Goal: Task Accomplishment & Management: Use online tool/utility

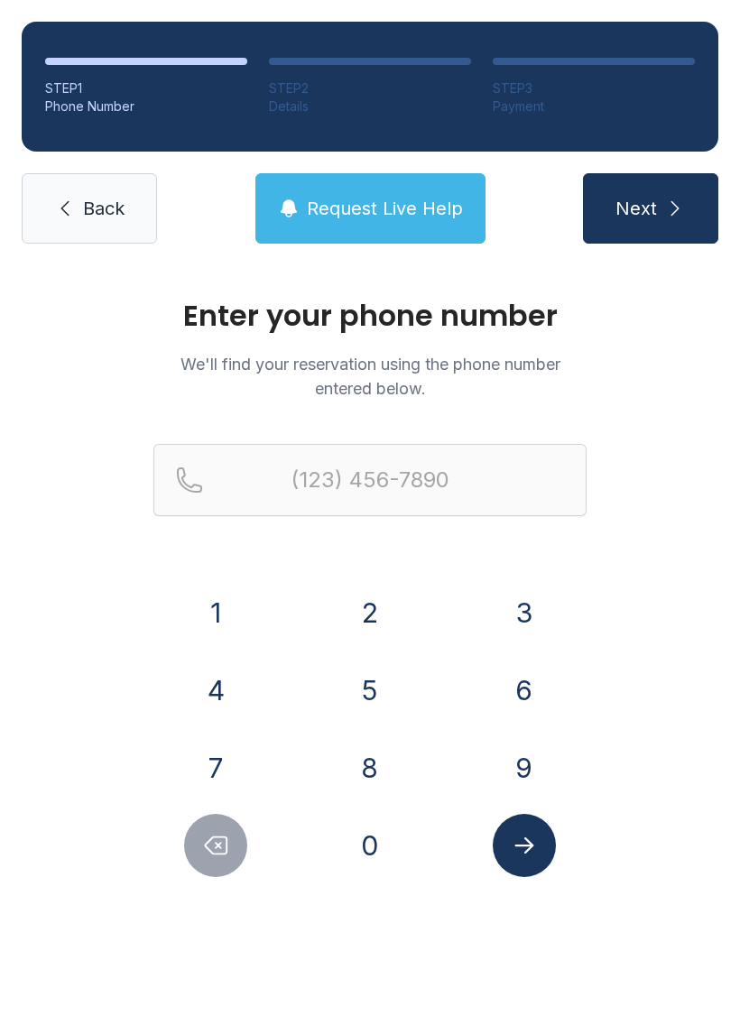
click at [226, 764] on button "7" at bounding box center [215, 767] width 63 height 63
click at [339, 846] on button "0" at bounding box center [369, 845] width 63 height 63
click at [214, 692] on button "4" at bounding box center [215, 690] width 63 height 63
click at [369, 782] on button "8" at bounding box center [369, 767] width 63 height 63
click at [520, 617] on button "3" at bounding box center [524, 612] width 63 height 63
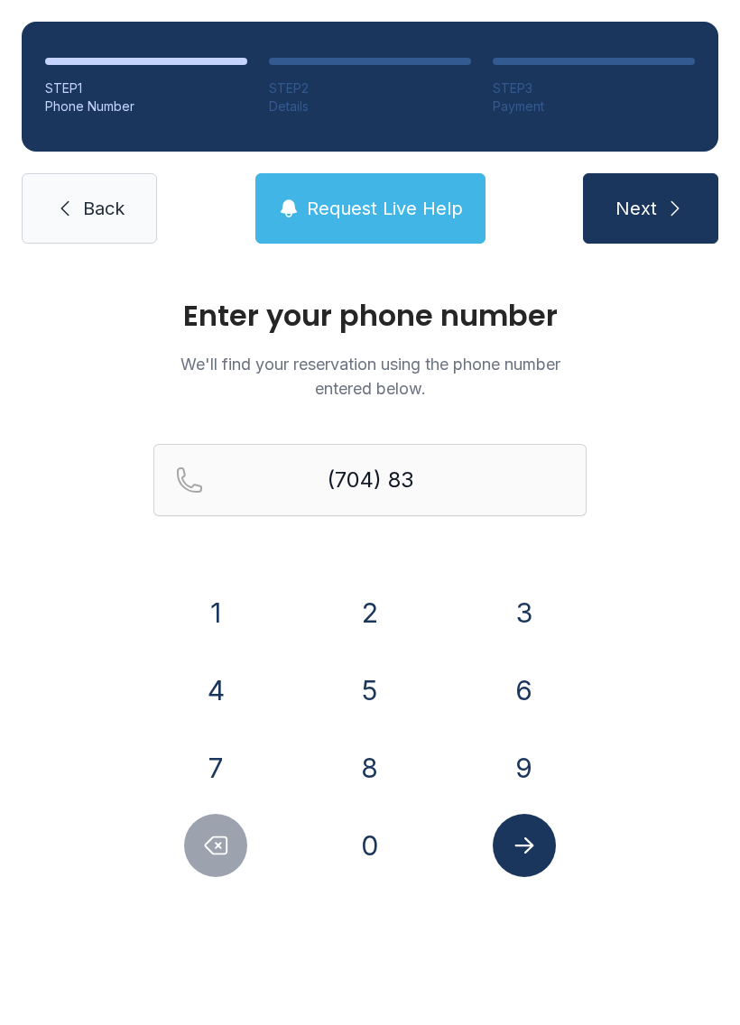
click at [214, 758] on button "7" at bounding box center [215, 767] width 63 height 63
click at [363, 698] on button "5" at bounding box center [369, 690] width 63 height 63
click at [212, 680] on button "4" at bounding box center [215, 690] width 63 height 63
click at [340, 851] on button "0" at bounding box center [369, 845] width 63 height 63
click at [339, 851] on button "0" at bounding box center [369, 845] width 63 height 63
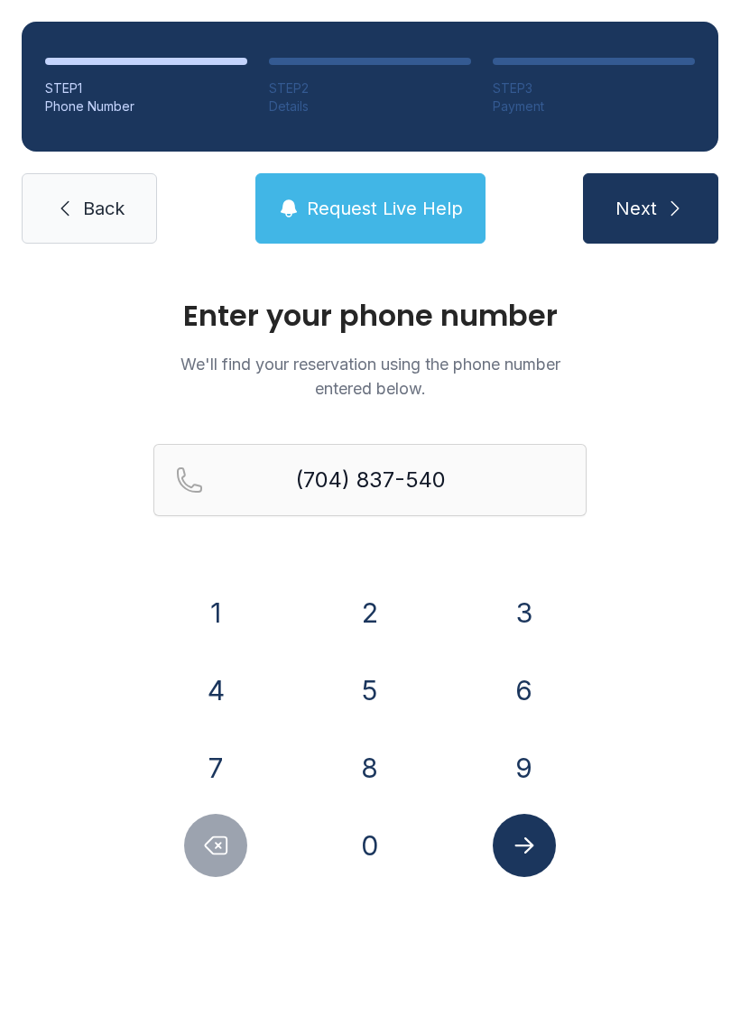
type input "[PHONE_NUMBER]"
click at [520, 859] on button "Submit lookup form" at bounding box center [524, 845] width 63 height 63
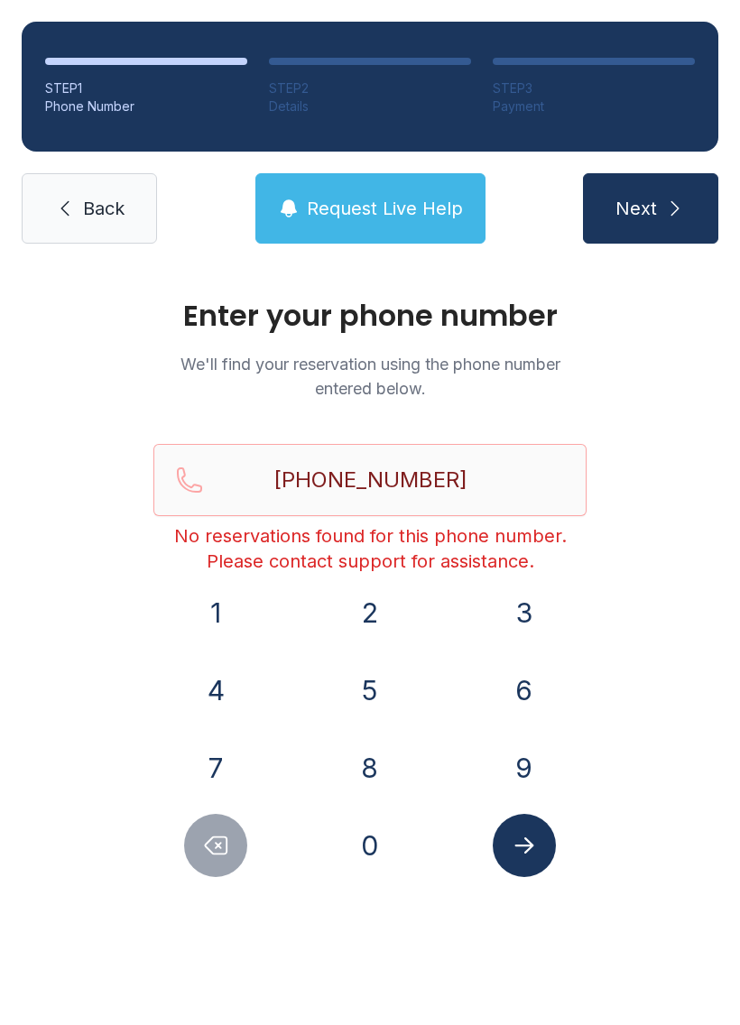
click at [105, 208] on span "Back" at bounding box center [104, 208] width 42 height 25
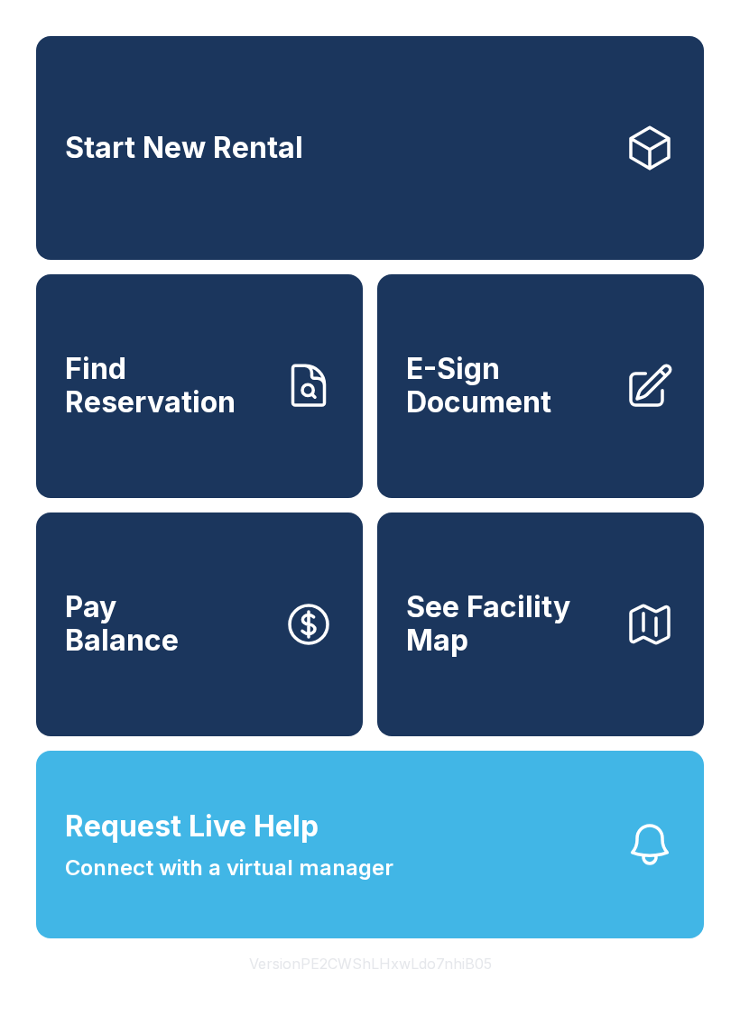
click at [492, 403] on span "E-Sign Document" at bounding box center [508, 386] width 204 height 66
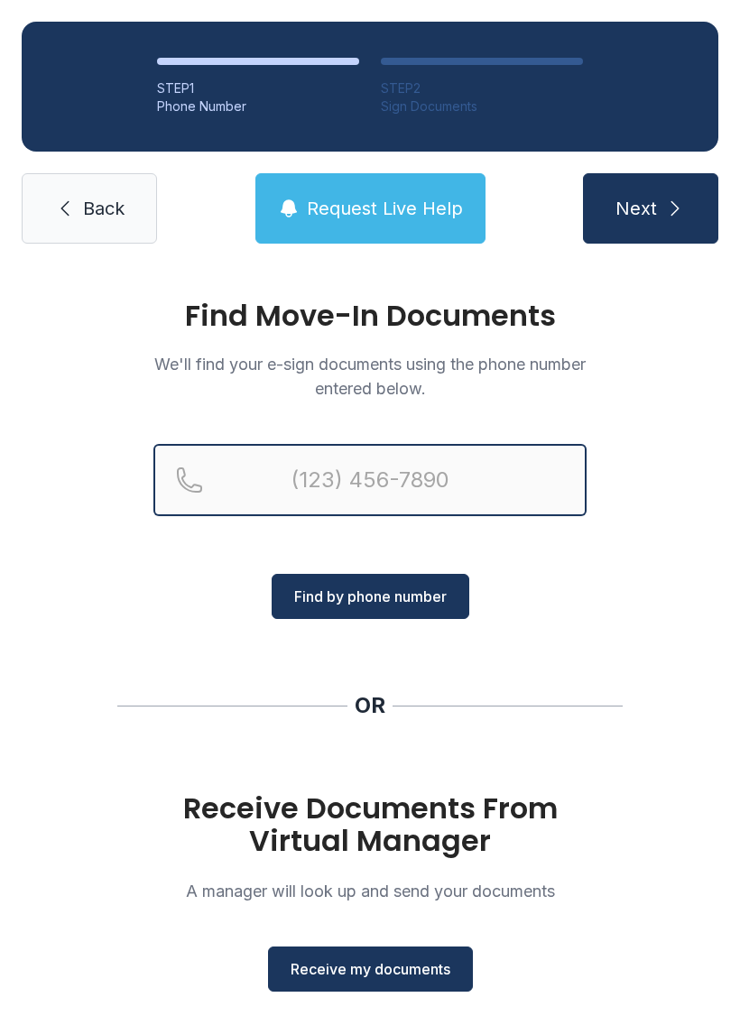
click at [312, 477] on input "Reservation phone number" at bounding box center [369, 480] width 433 height 72
type input "[PHONE_NUMBER]"
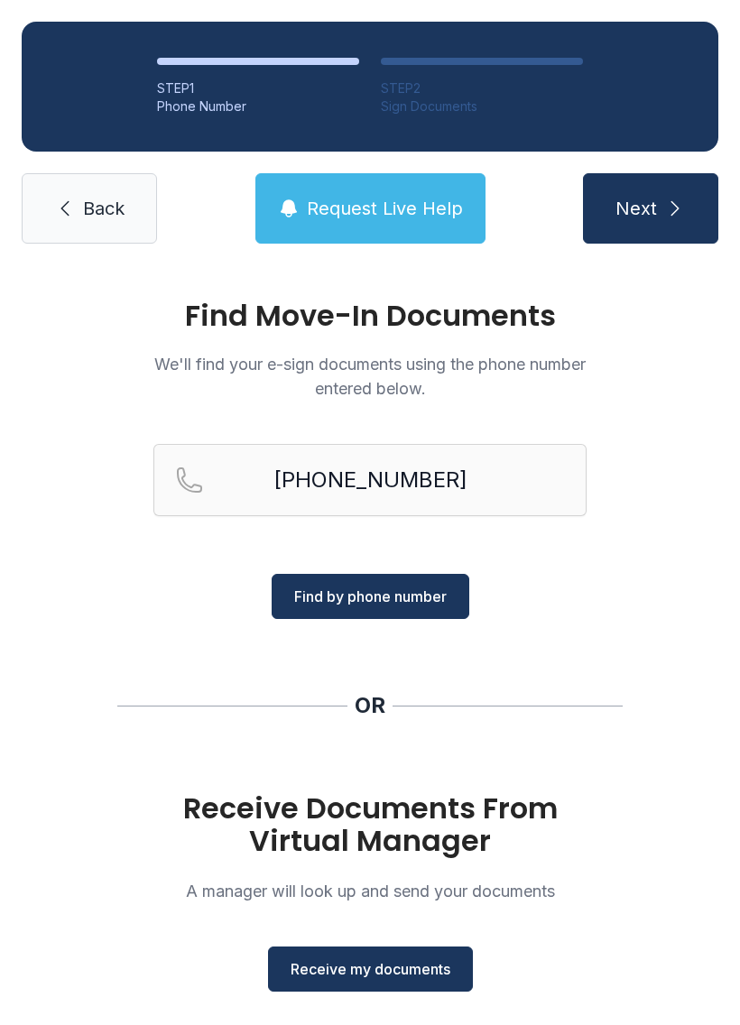
click at [409, 595] on span "Find by phone number" at bounding box center [370, 597] width 153 height 22
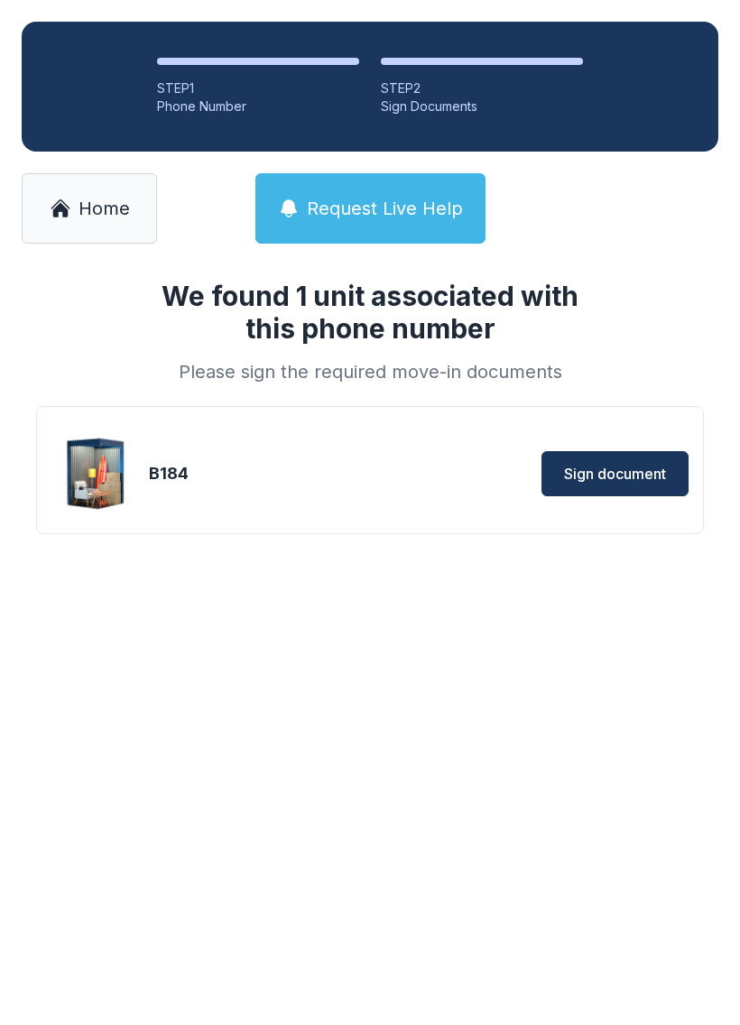
click at [610, 476] on span "Sign document" at bounding box center [615, 474] width 102 height 22
click at [599, 470] on span "Sign document" at bounding box center [615, 474] width 102 height 22
